Goal: Task Accomplishment & Management: Use online tool/utility

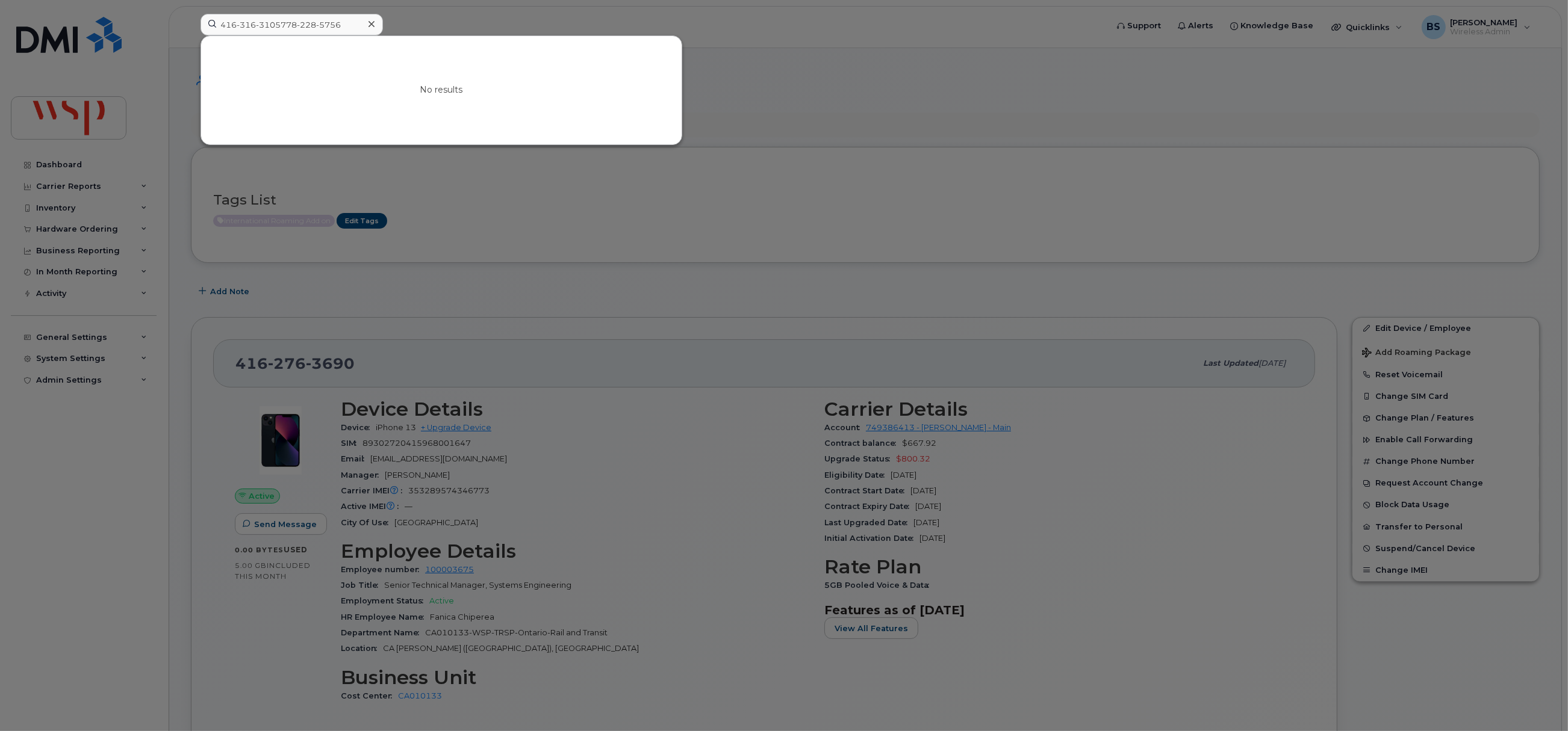
type input "416-316-3105778-228-5756"
click at [370, 25] on icon at bounding box center [371, 24] width 6 height 6
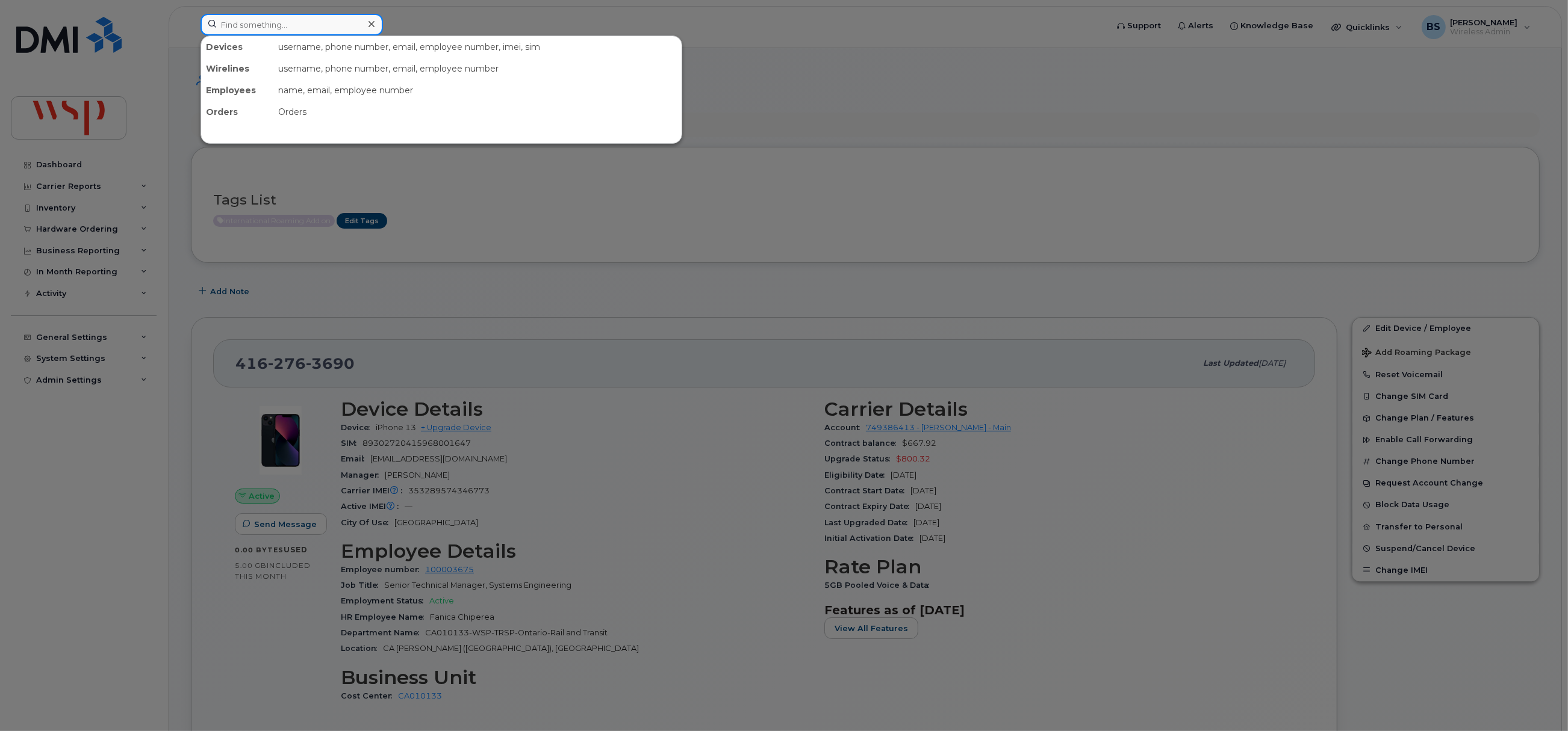
click at [313, 29] on input at bounding box center [291, 24] width 182 height 22
paste input "778-228-5756"
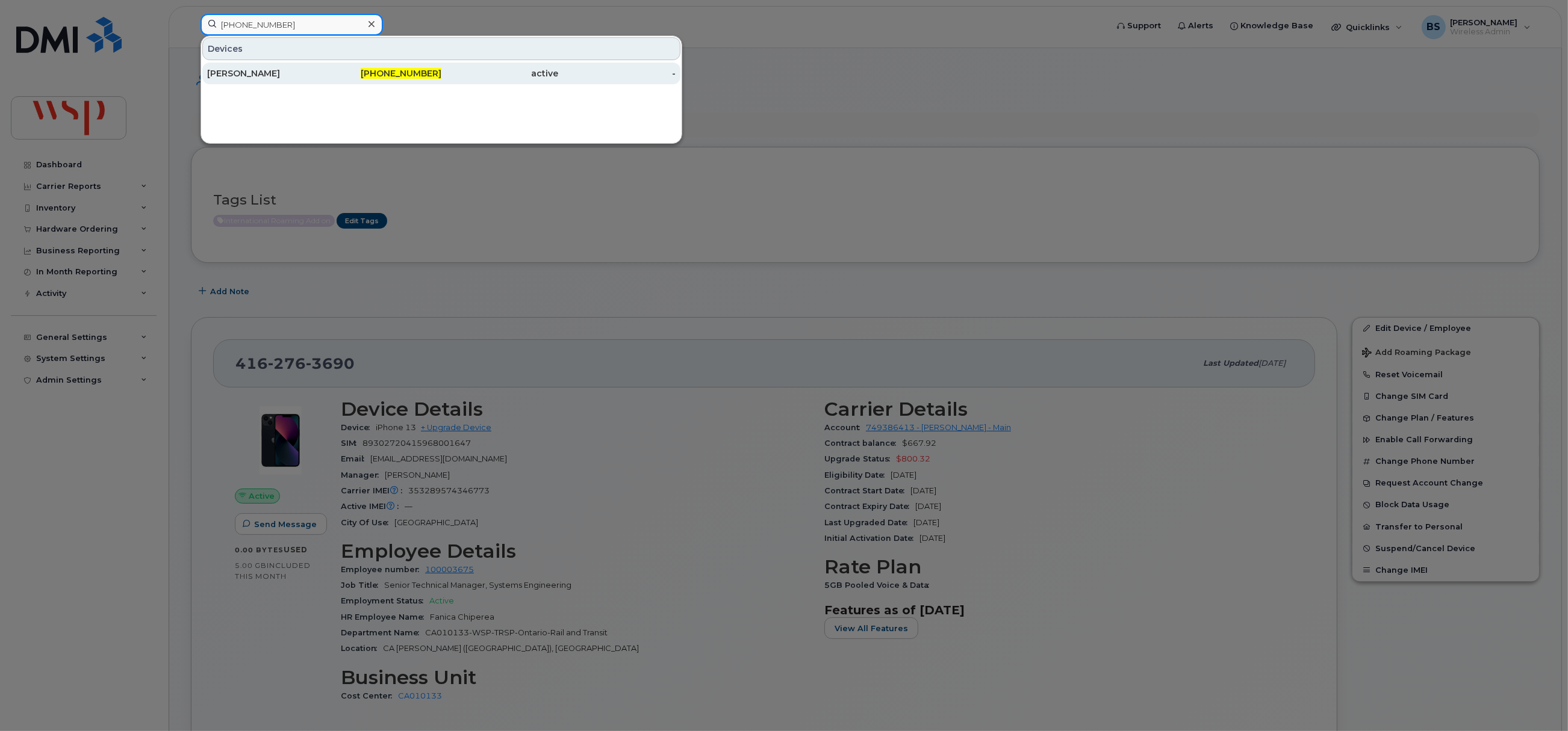
type input "778-228-5756"
click at [234, 70] on div "Muhammad Irshad" at bounding box center [266, 74] width 118 height 12
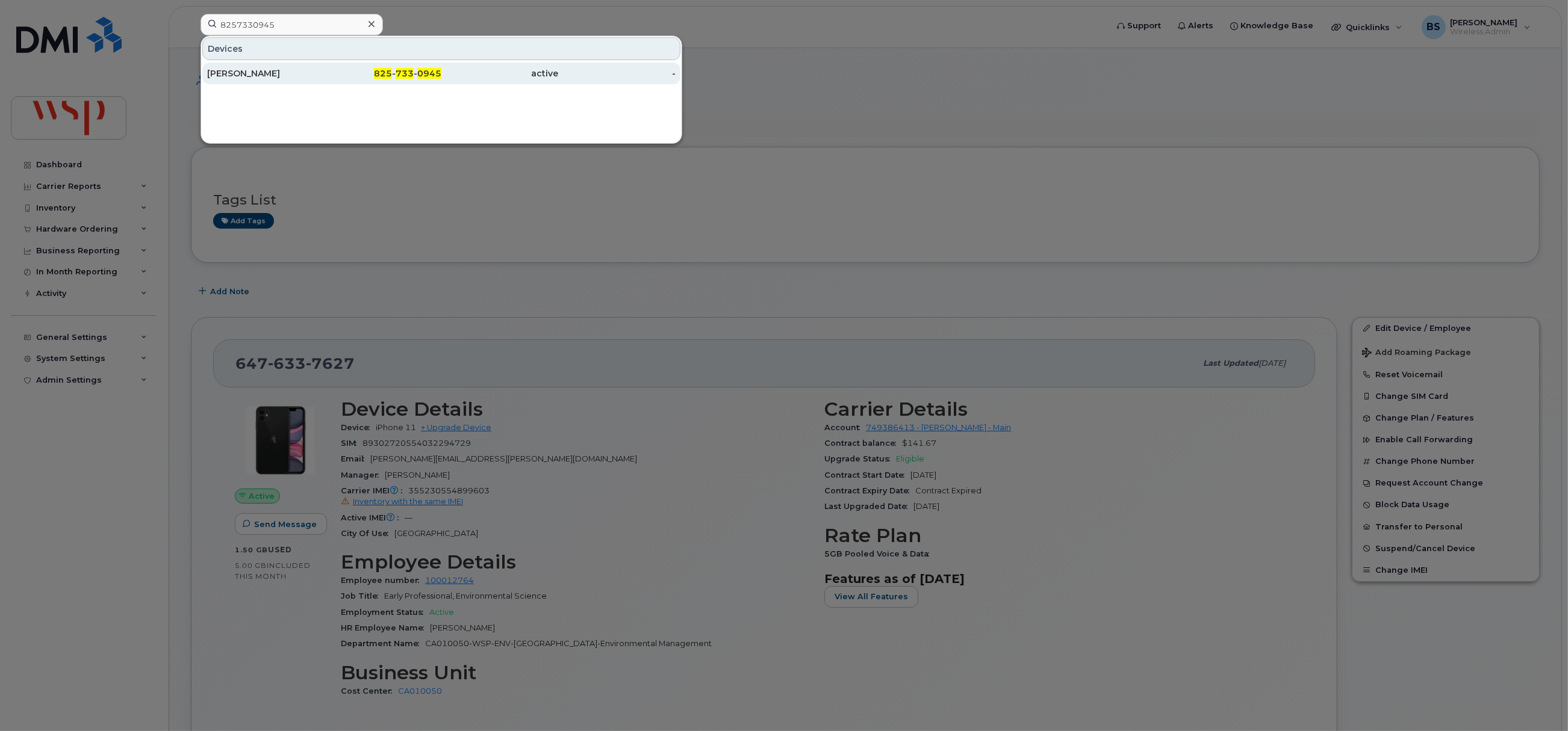
type input "8257330945"
drag, startPoint x: 236, startPoint y: 71, endPoint x: 468, endPoint y: 227, distance: 279.6
click at [236, 70] on div "[PERSON_NAME]" at bounding box center [266, 74] width 118 height 12
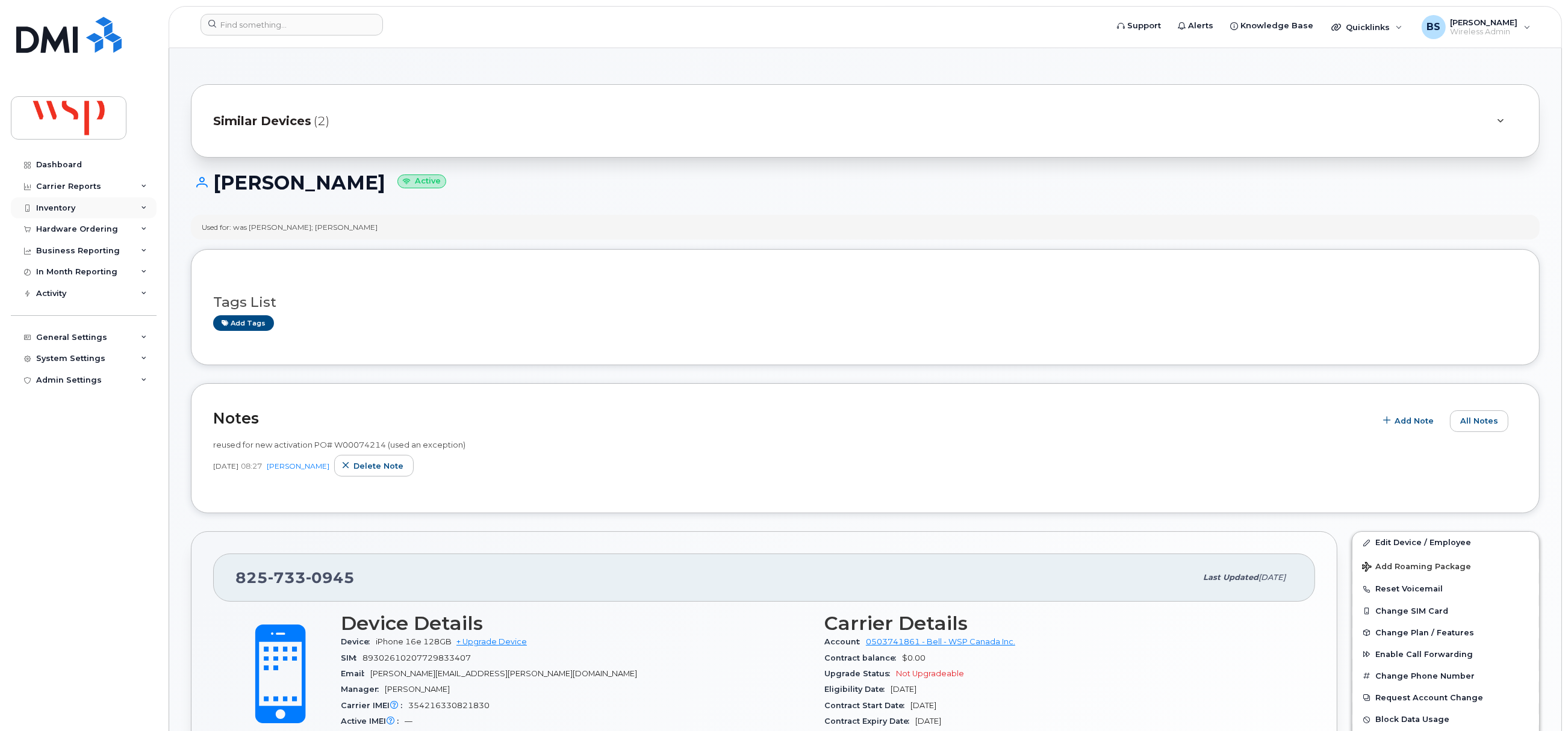
click at [61, 210] on div "Inventory" at bounding box center [56, 208] width 39 height 10
click at [49, 294] on div "Import" at bounding box center [55, 299] width 28 height 11
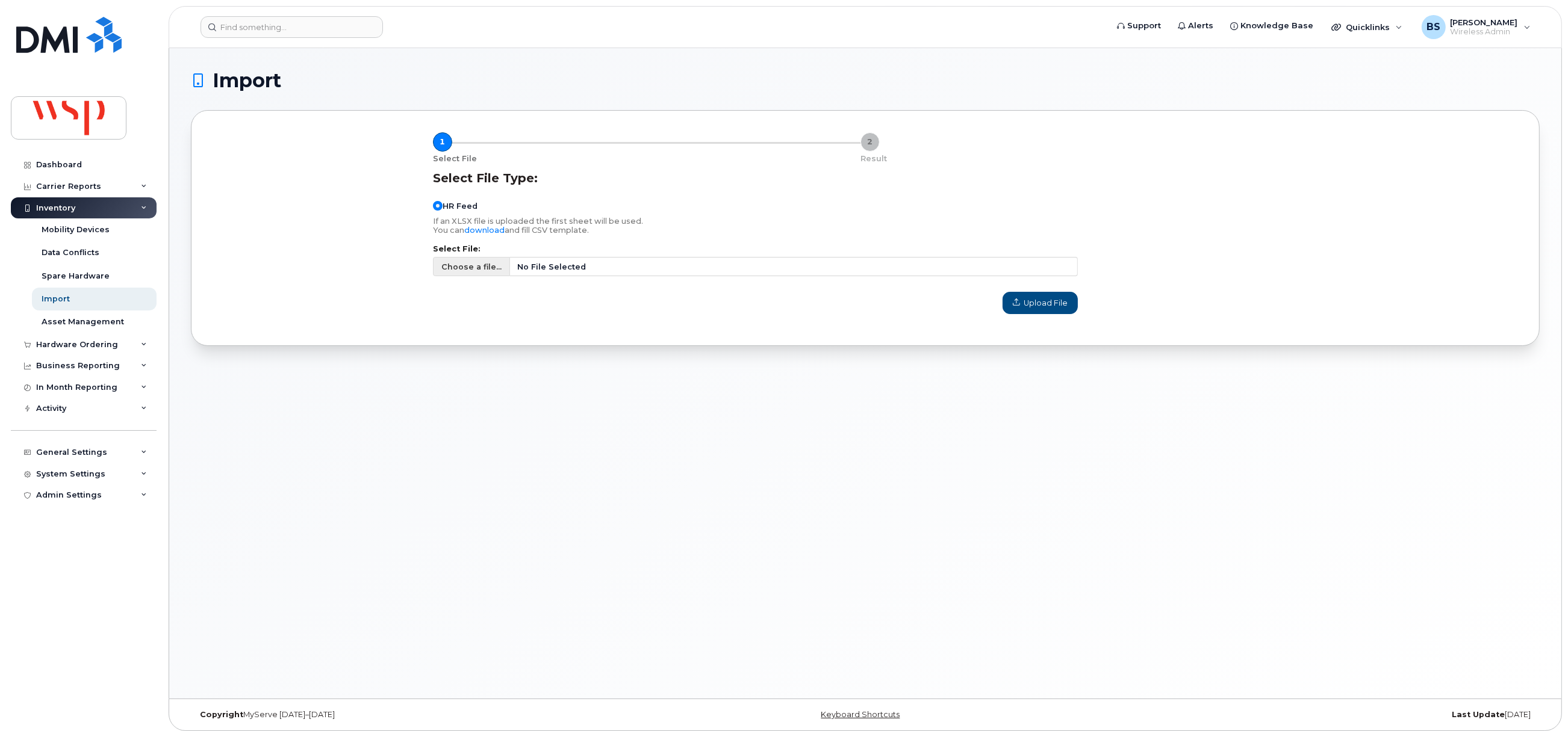
click at [468, 266] on span "Choose a file..." at bounding box center [472, 266] width 61 height 11
click at [468, 266] on input "Choose a file... No File Selected" at bounding box center [755, 266] width 645 height 19
type input "C:\fakepath\Exit List 2025.09.15.csv"
click at [1037, 306] on span "Upload File" at bounding box center [1040, 302] width 55 height 11
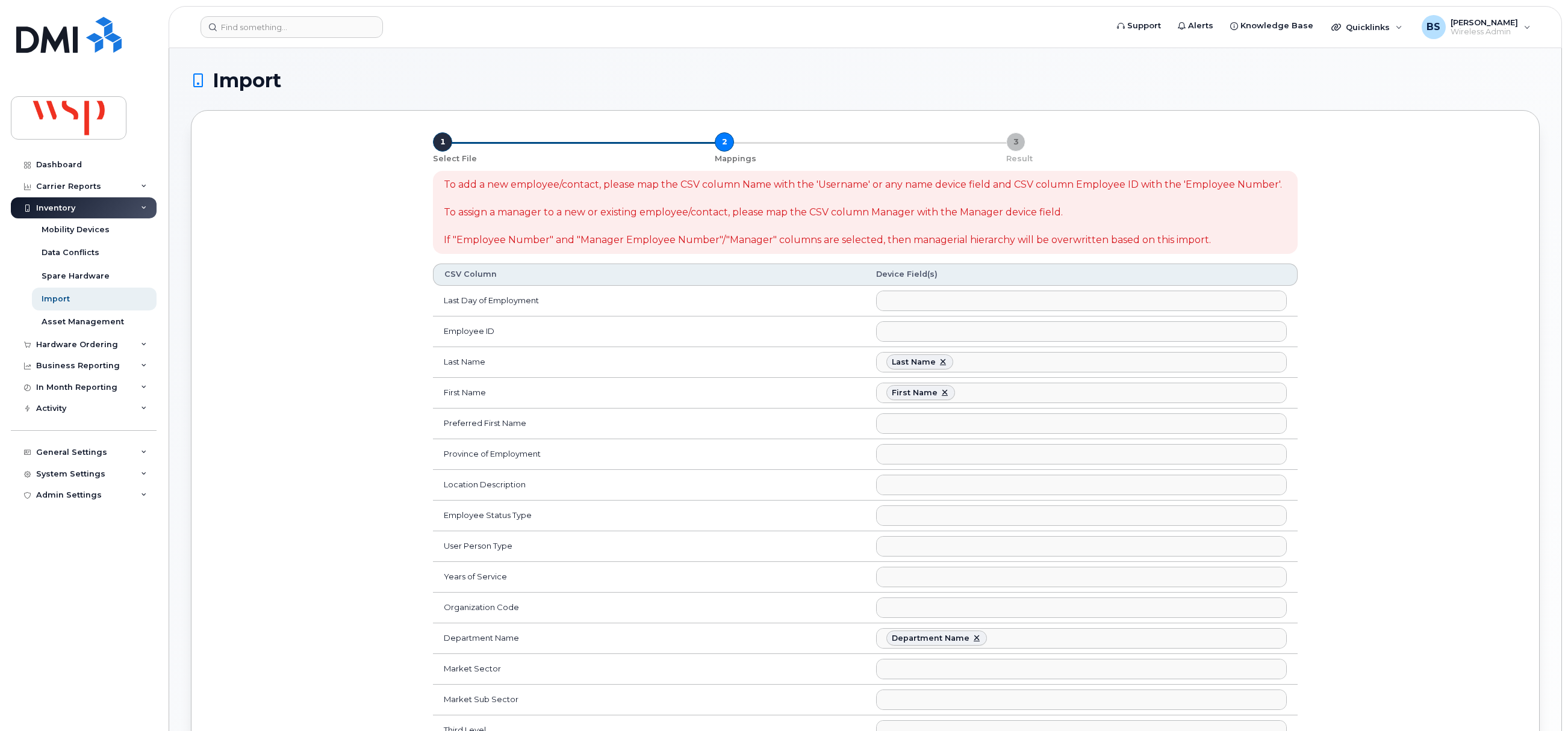
select select
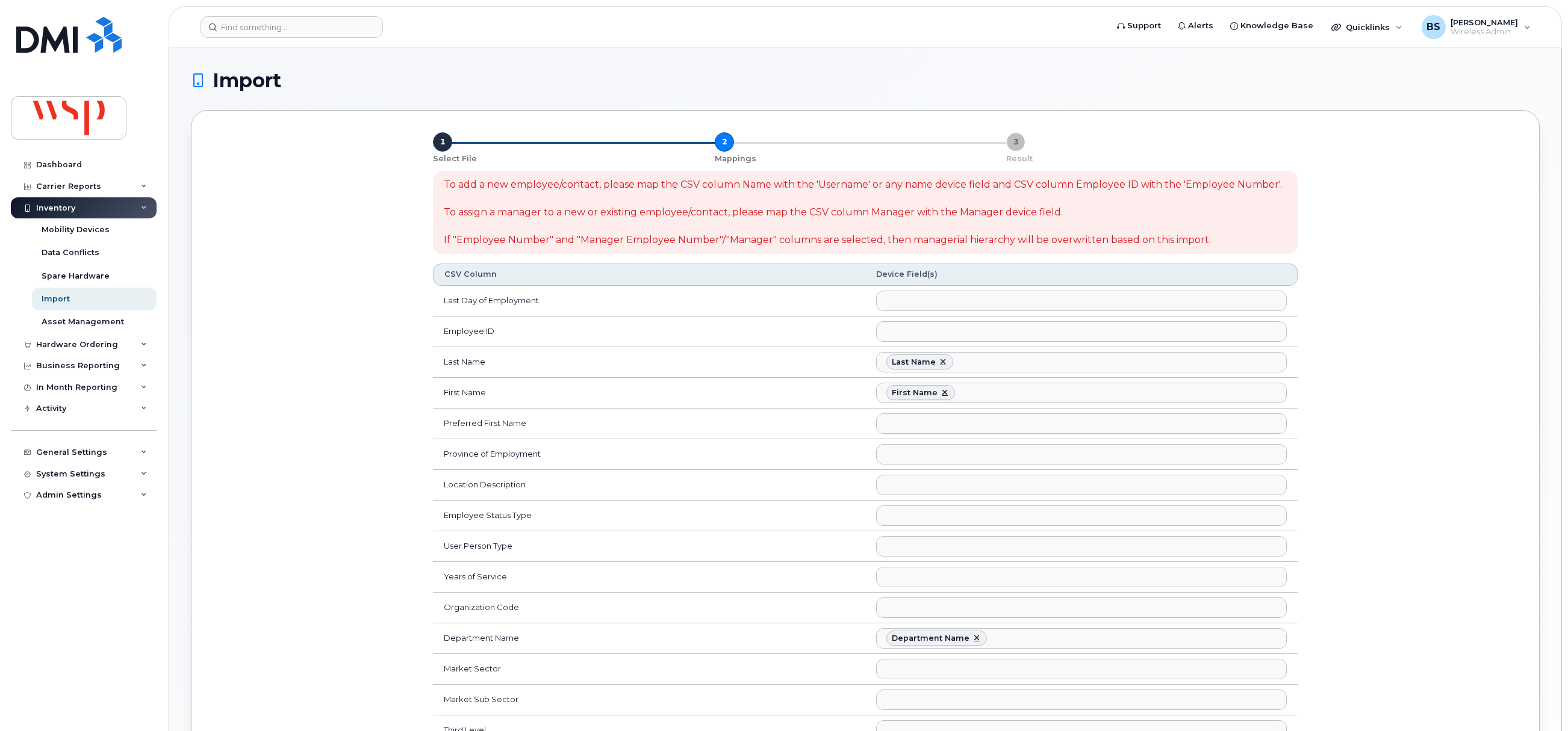
select select
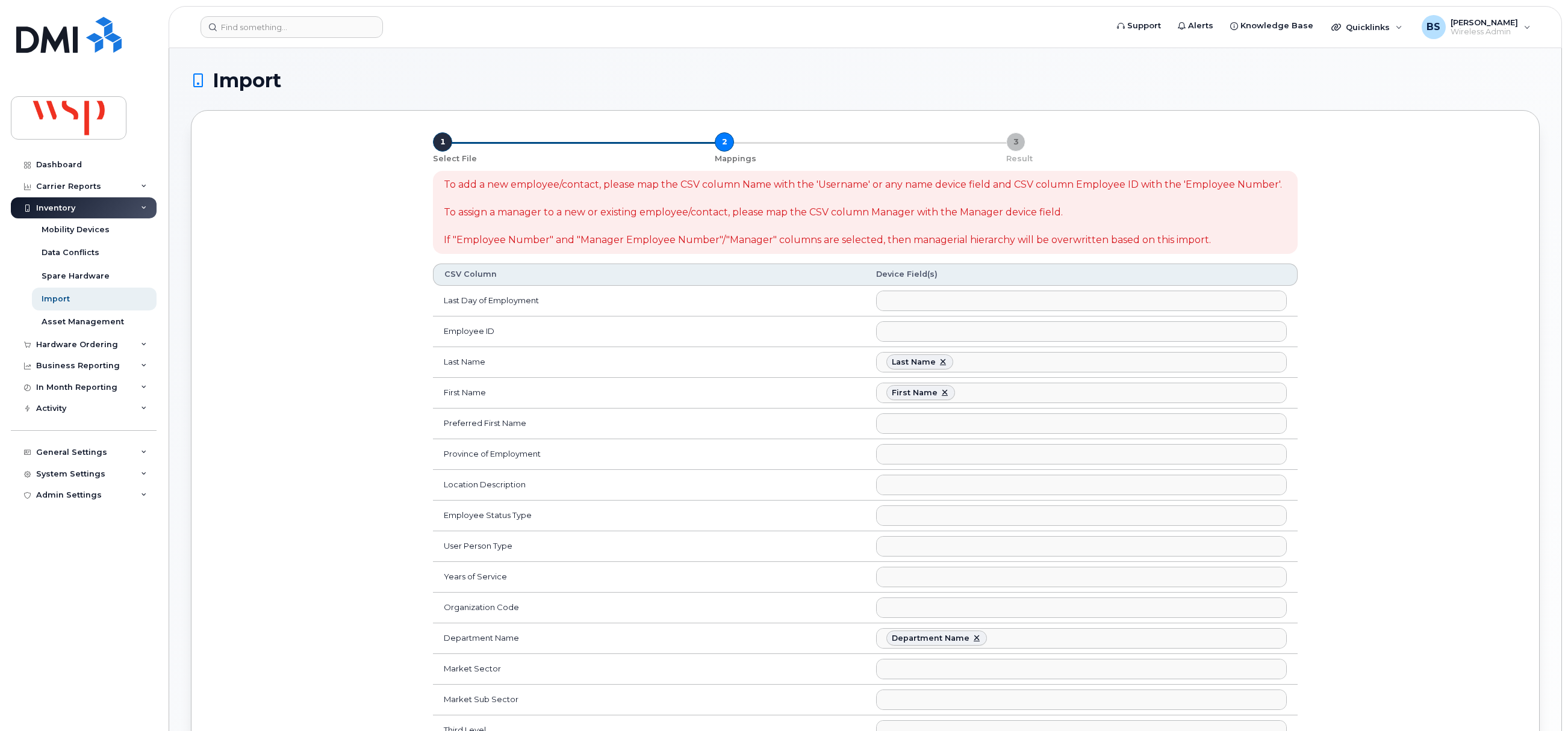
select select
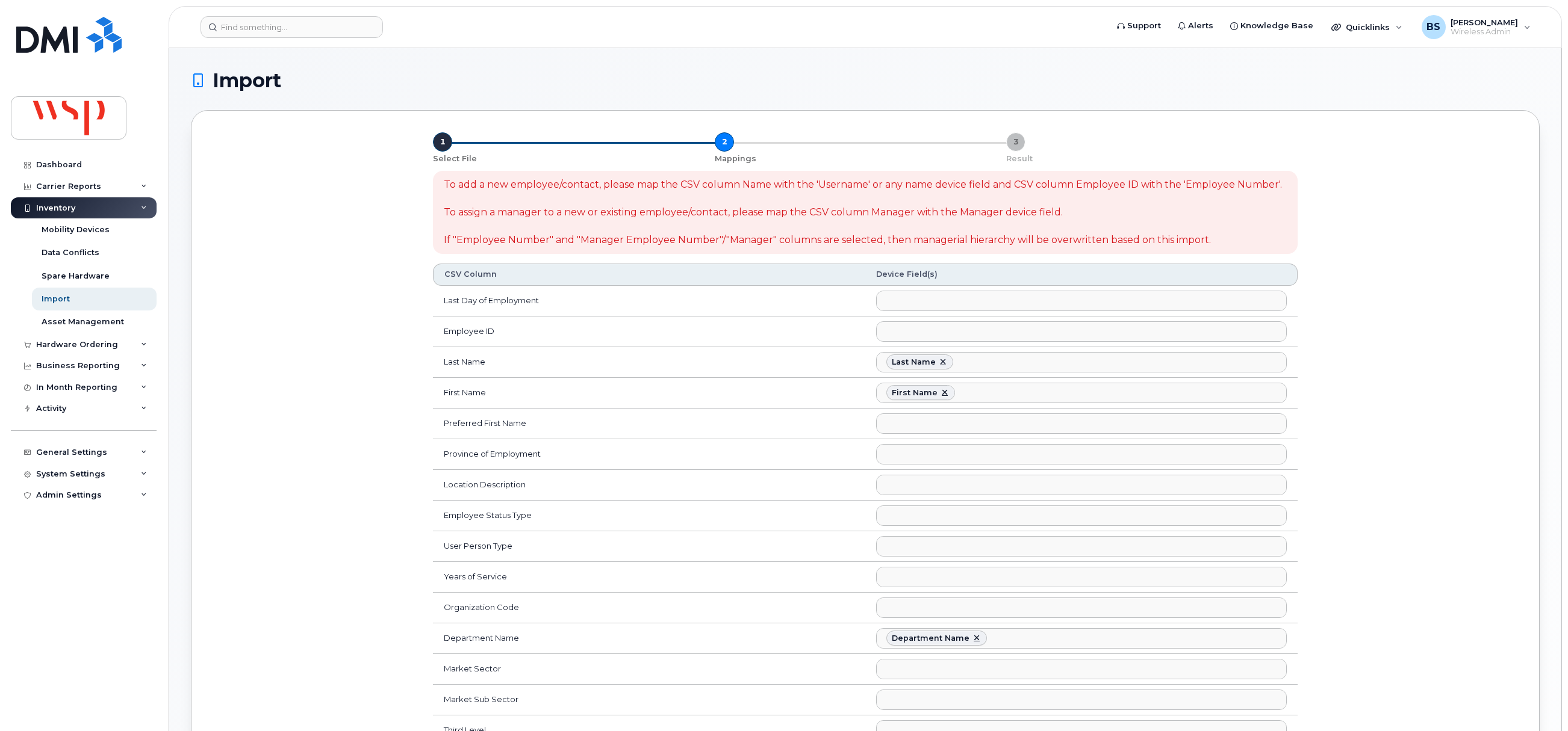
select select
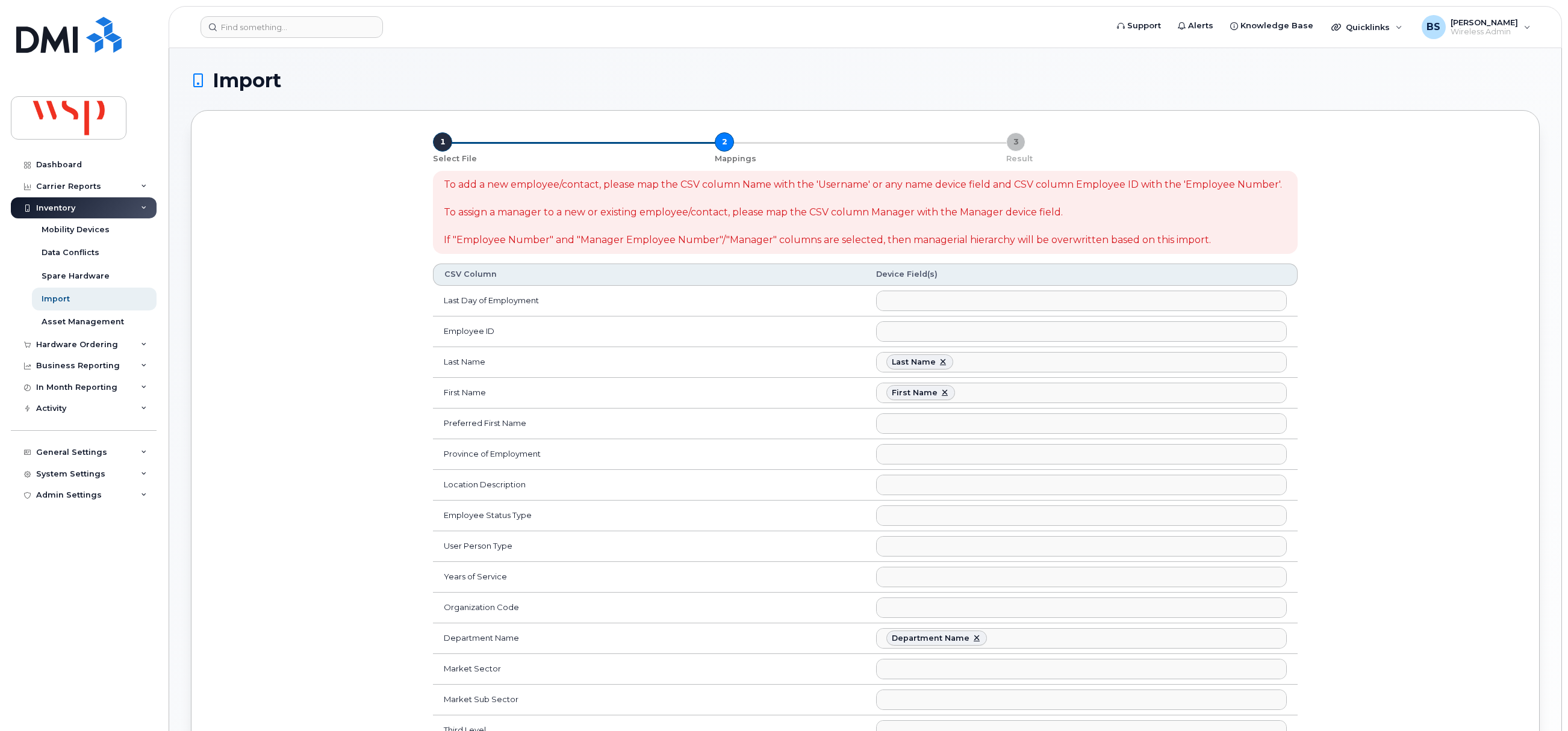
select select
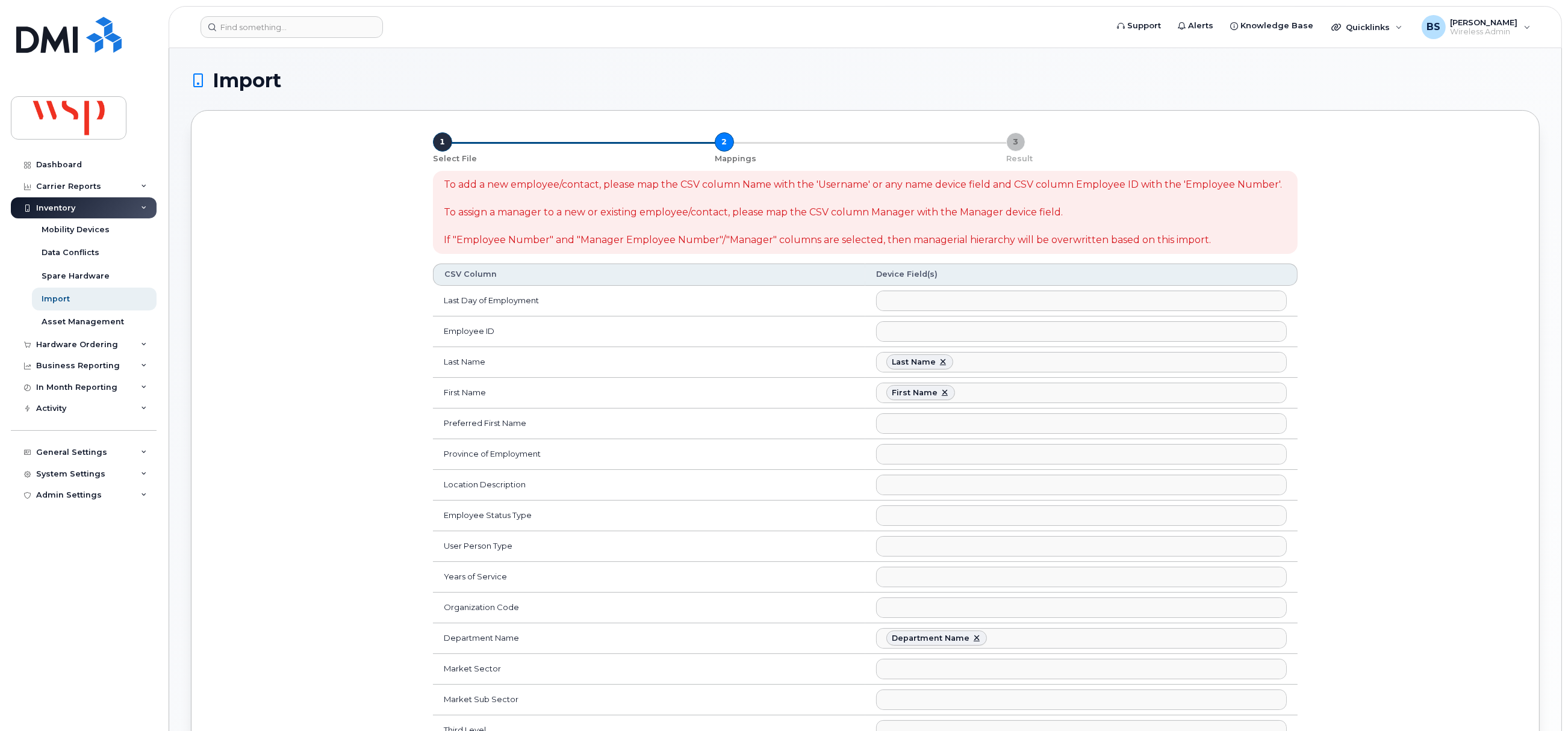
scroll to position [279, 0]
drag, startPoint x: 942, startPoint y: 362, endPoint x: 939, endPoint y: 372, distance: 10.4
click at [942, 362] on link at bounding box center [943, 362] width 10 height 10
select select
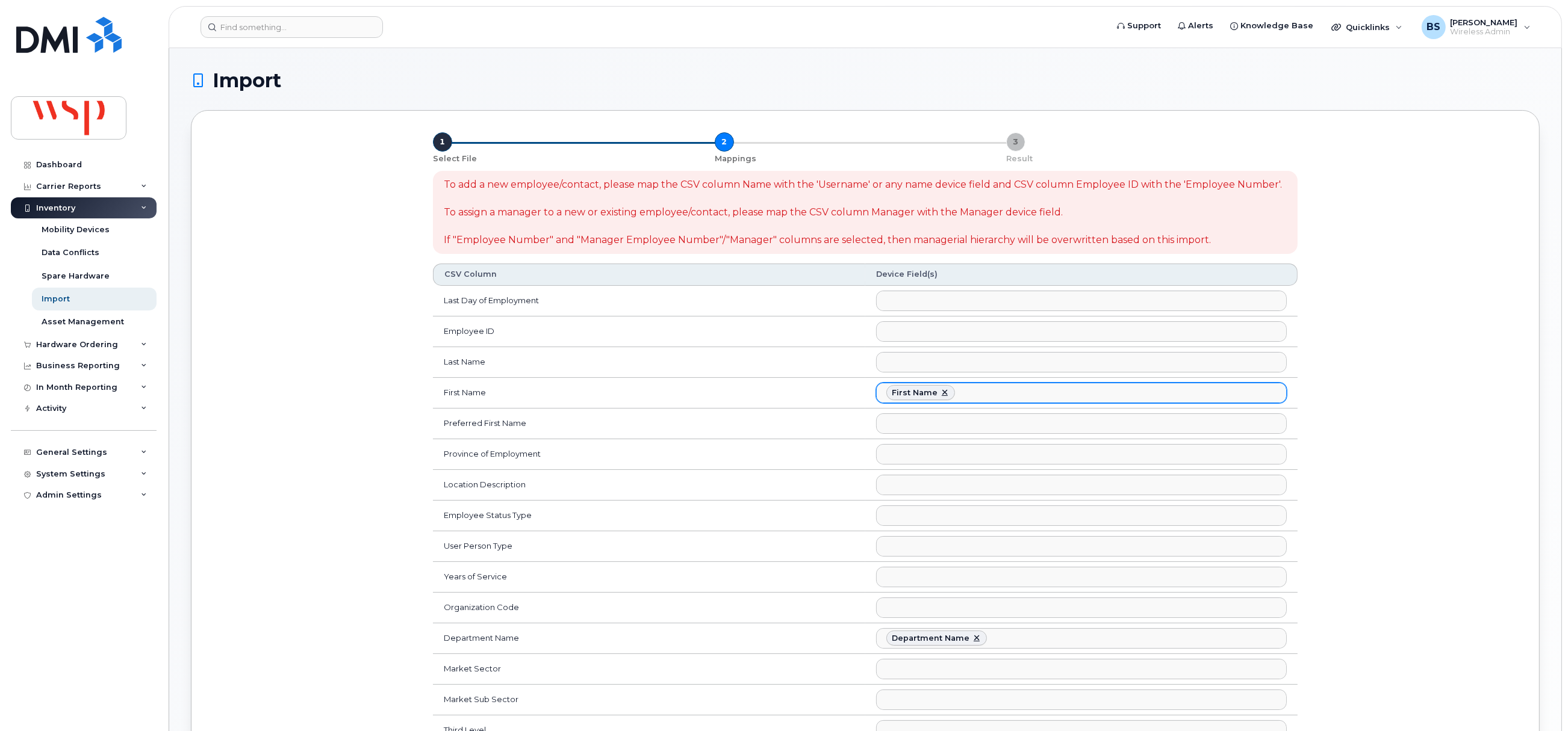
click at [940, 392] on link at bounding box center [944, 393] width 10 height 10
select select
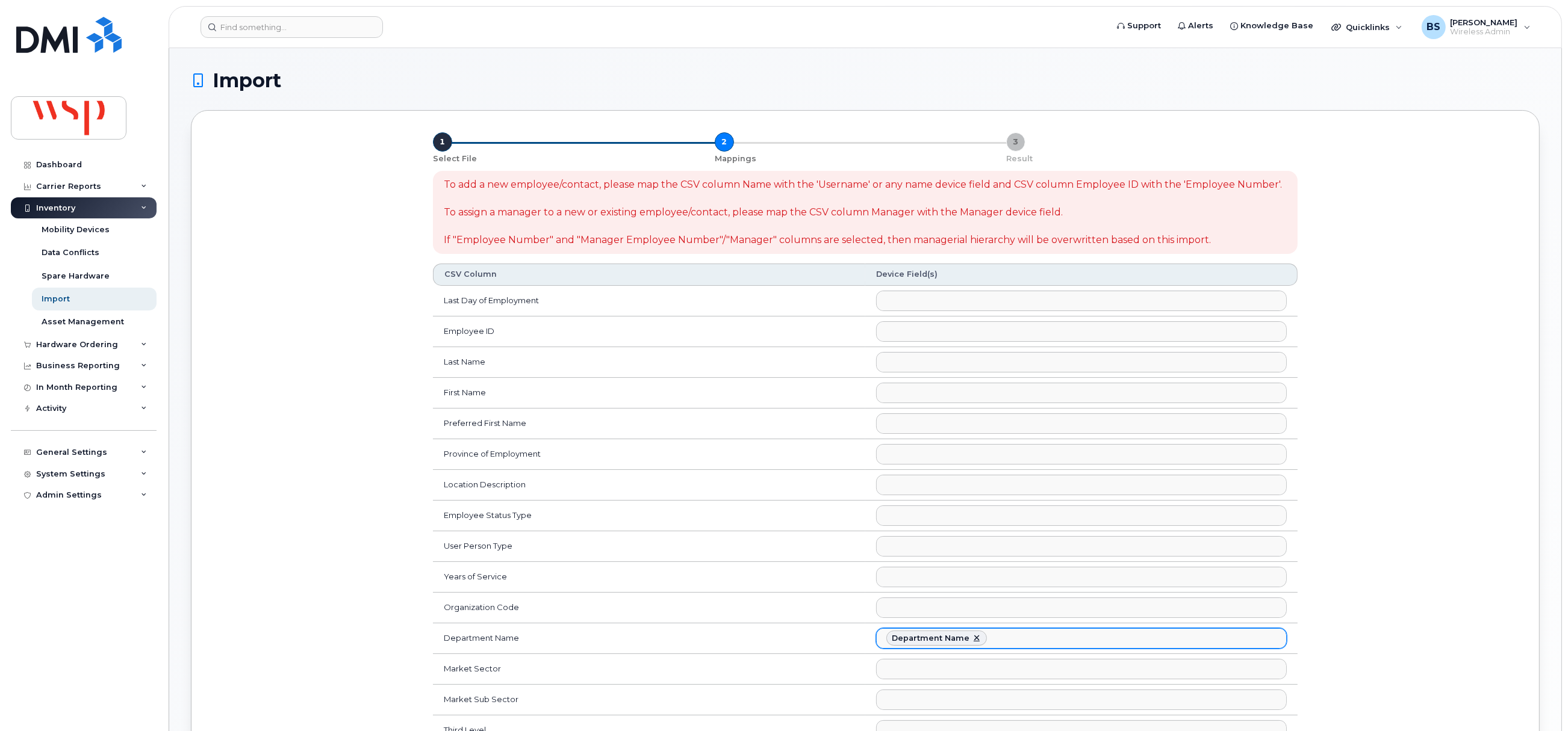
click at [974, 644] on link at bounding box center [977, 638] width 10 height 10
select select
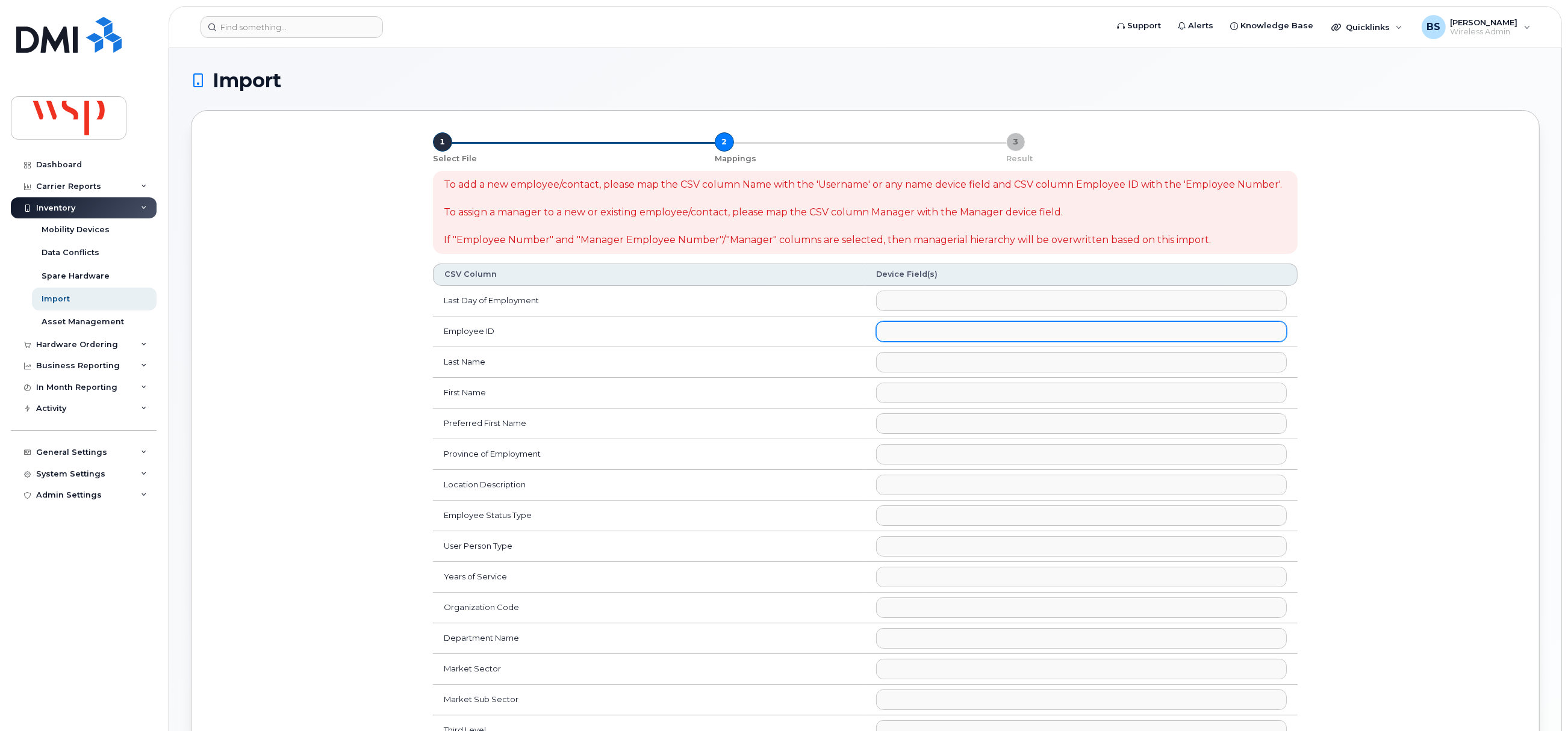
click at [898, 333] on ul at bounding box center [1081, 331] width 410 height 19
select select "employee_number"
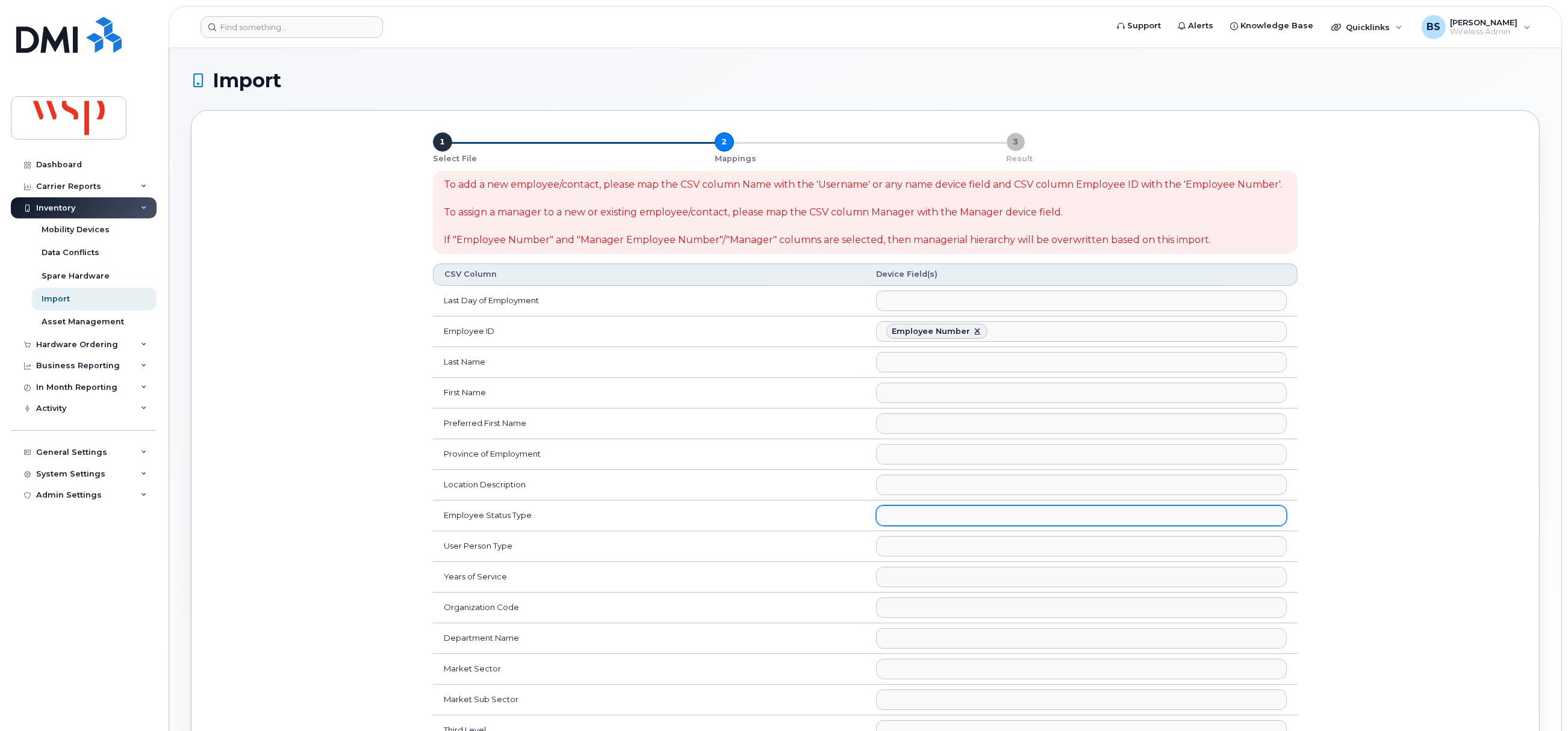
click at [916, 522] on ul at bounding box center [1081, 515] width 410 height 19
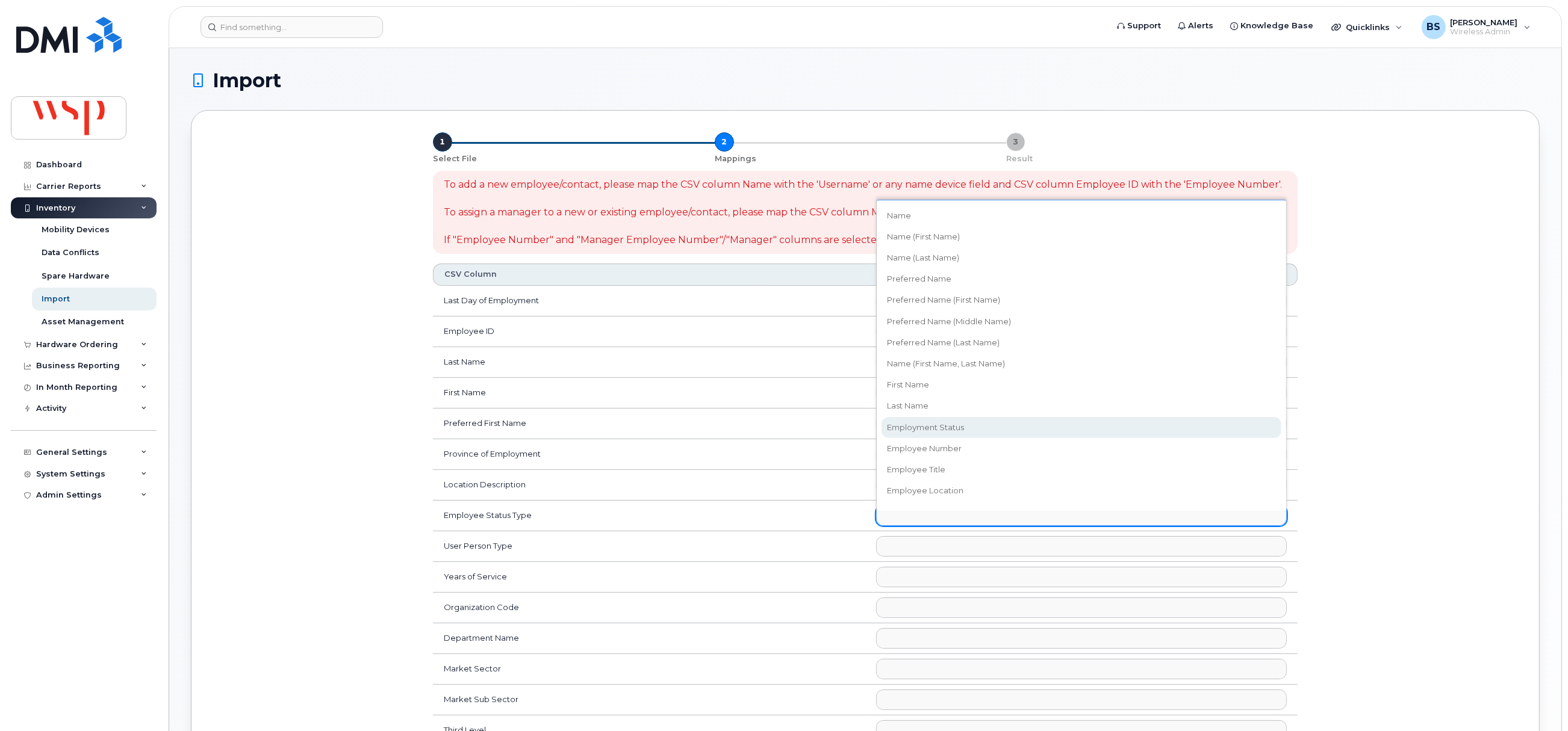
select select "employment_status"
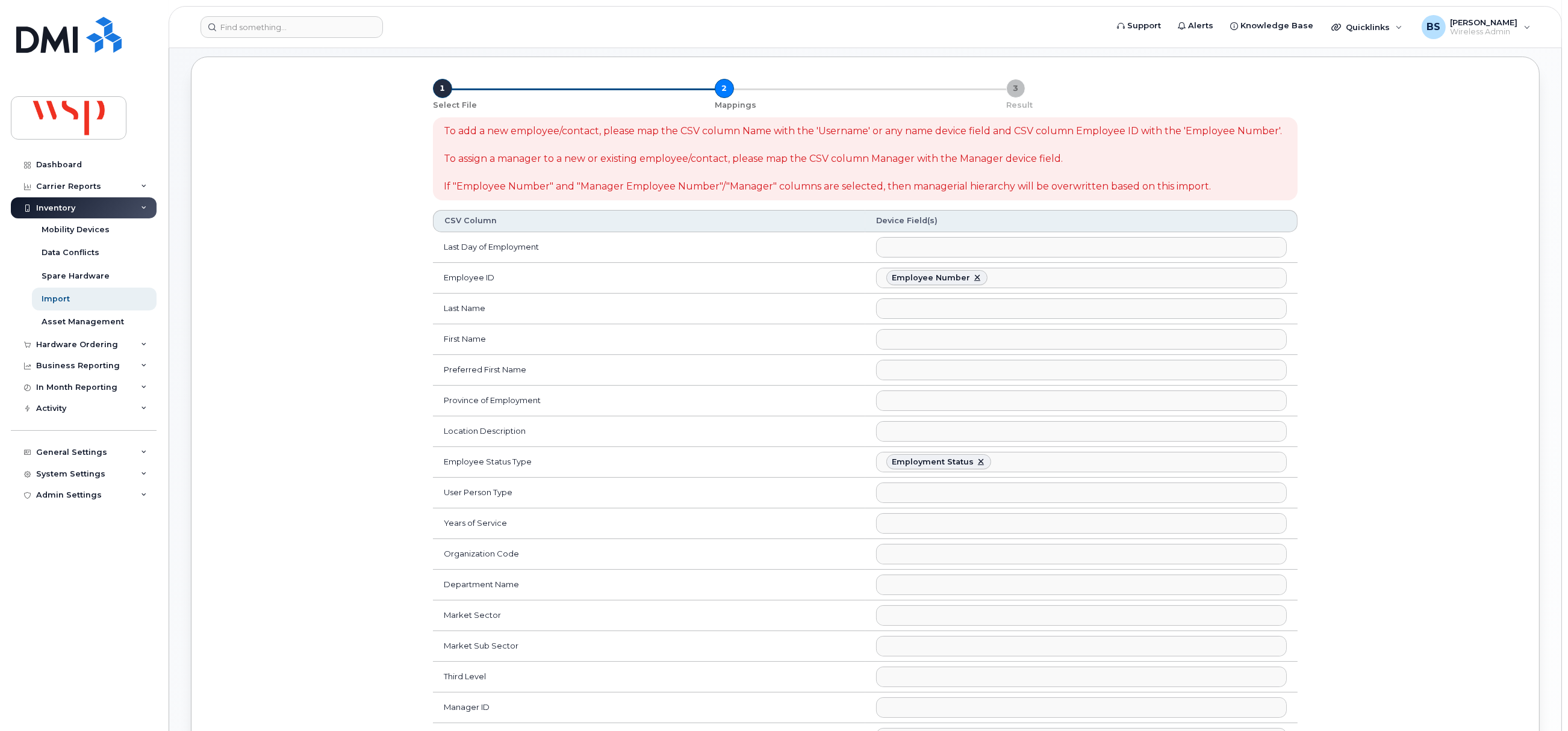
scroll to position [595, 0]
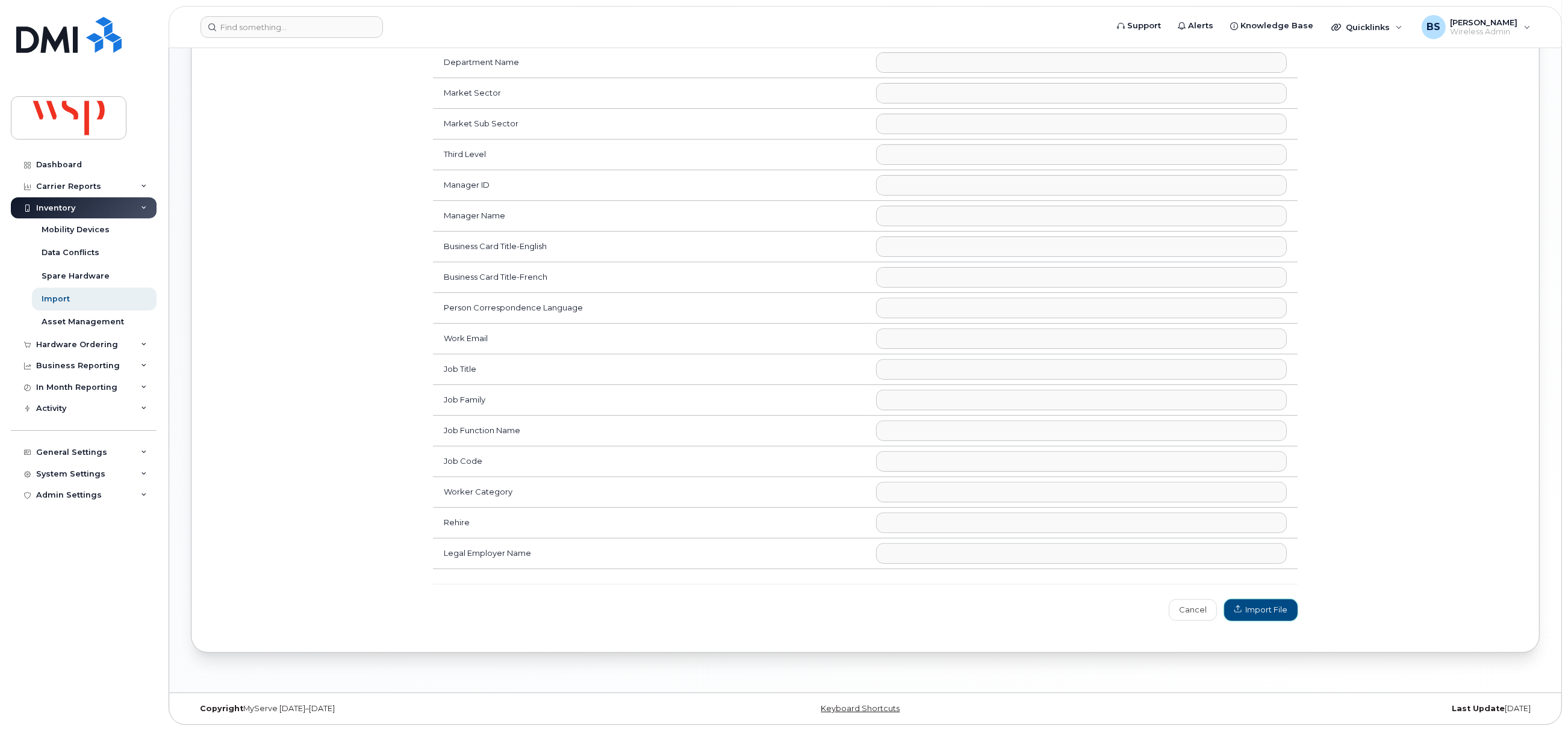
click at [1248, 609] on span "Import File" at bounding box center [1261, 609] width 53 height 11
